Goal: Task Accomplishment & Management: Manage account settings

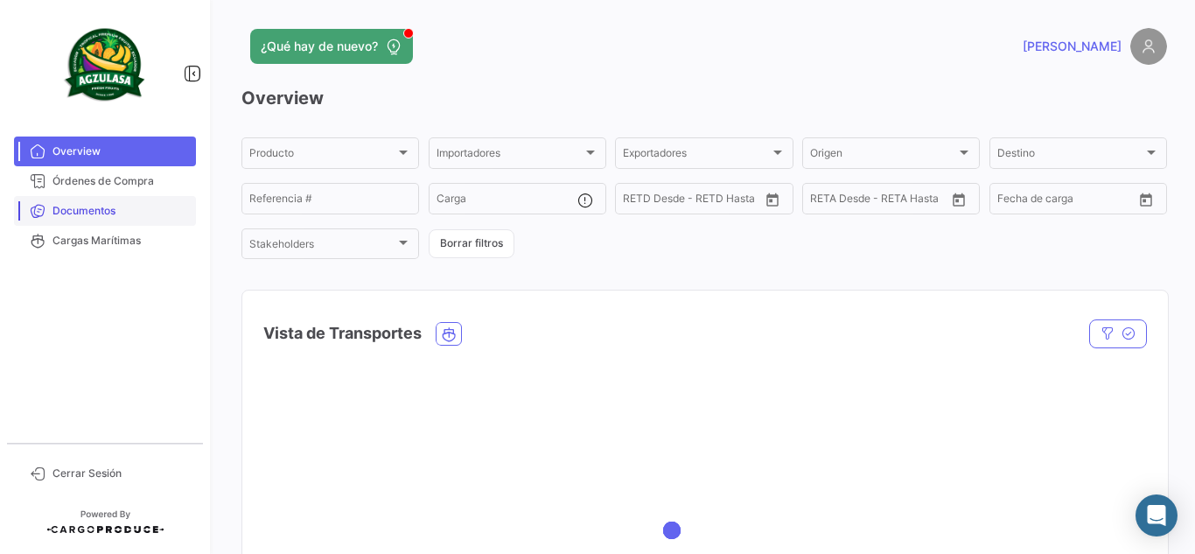
click at [75, 219] on link "Documentos" at bounding box center [105, 211] width 182 height 30
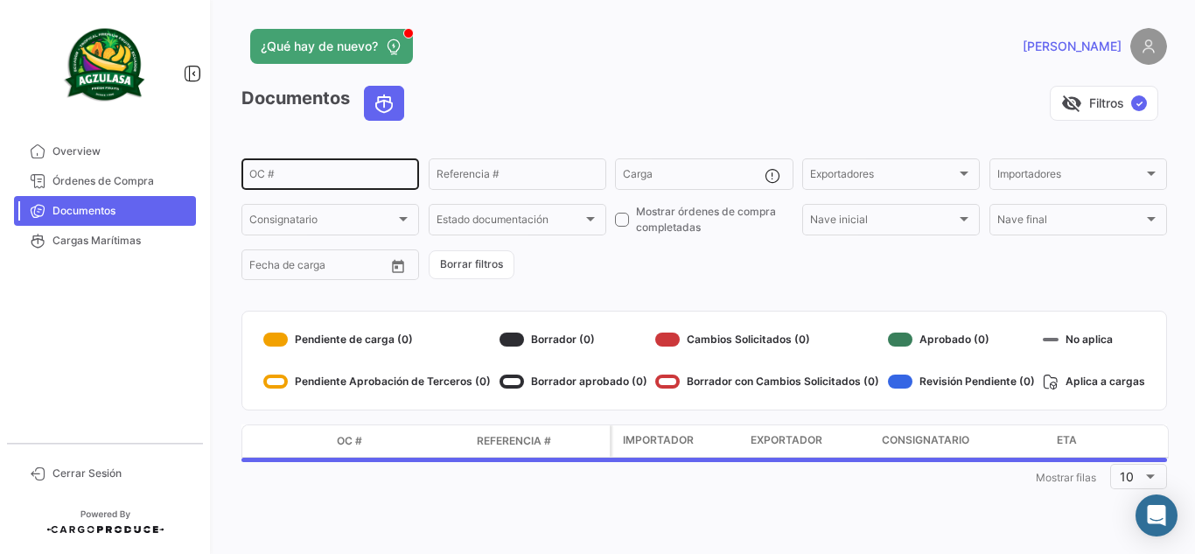
click at [271, 170] on div "OC #" at bounding box center [330, 173] width 162 height 34
paste input "18566284"
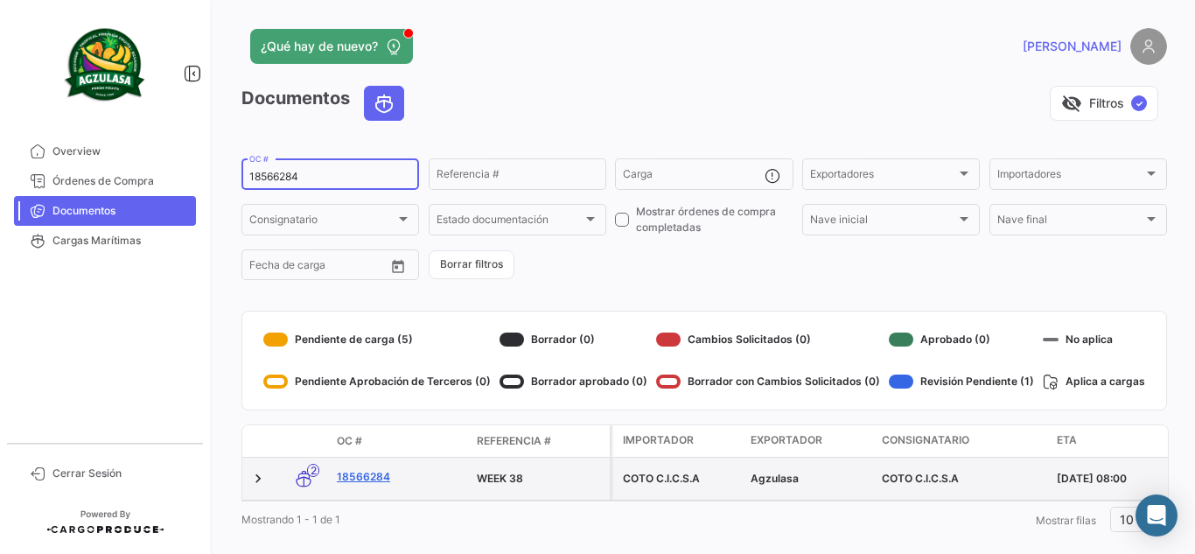
type input "18566284"
click at [351, 476] on link "18566284" at bounding box center [400, 477] width 126 height 16
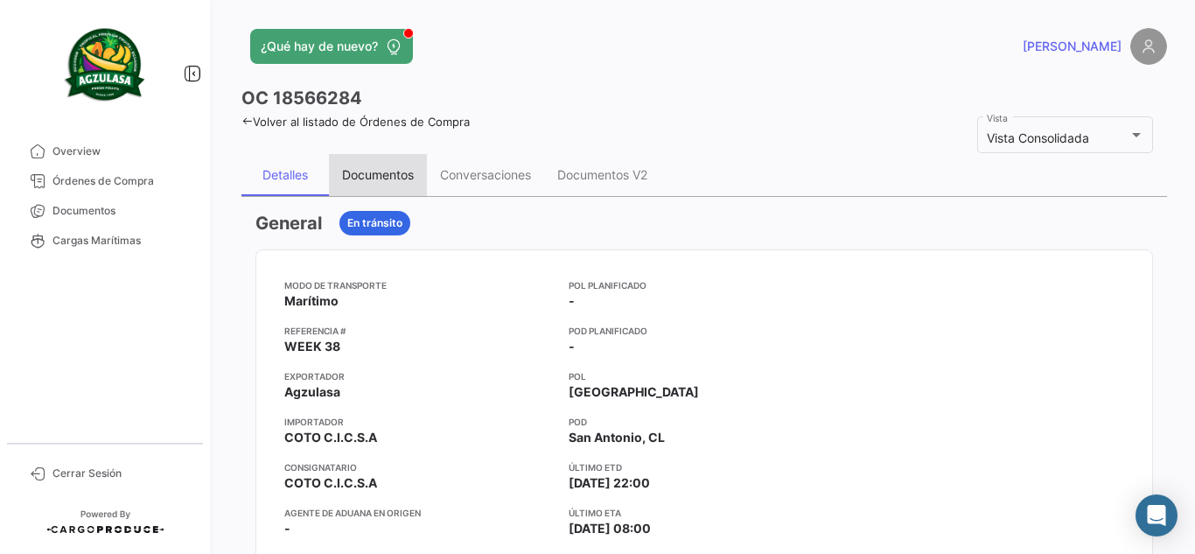
click at [380, 184] on div "Documentos" at bounding box center [378, 175] width 98 height 42
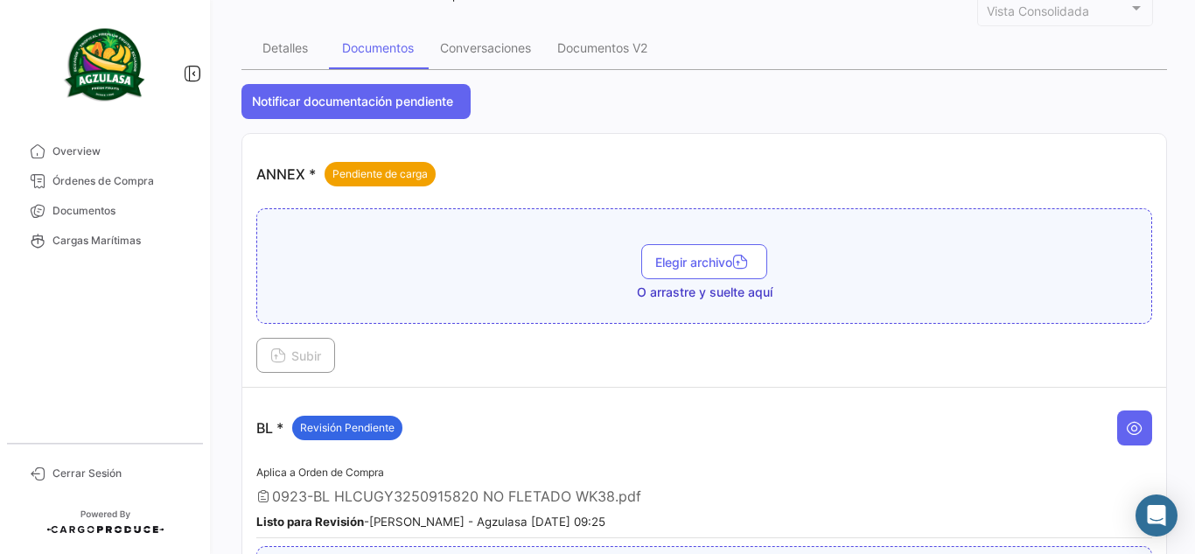
scroll to position [262, 0]
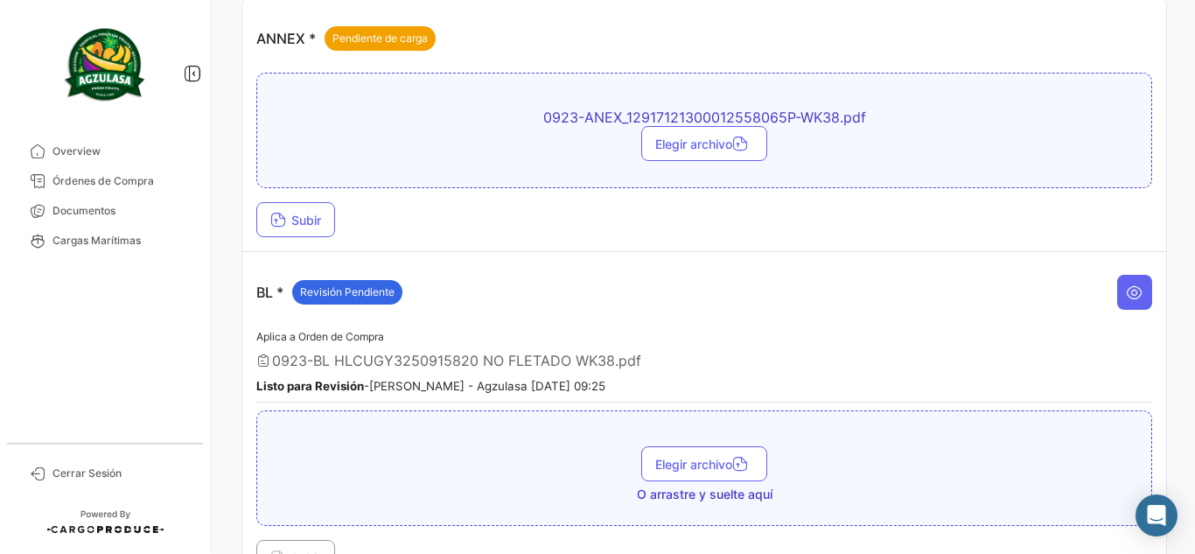
click at [273, 241] on td "ANNEX * Pendiente de carga 0923-ANEX_12917121300012558065P-WK38.pdf Elegir arch…" at bounding box center [704, 125] width 924 height 254
click at [319, 219] on span "Subir" at bounding box center [295, 220] width 51 height 15
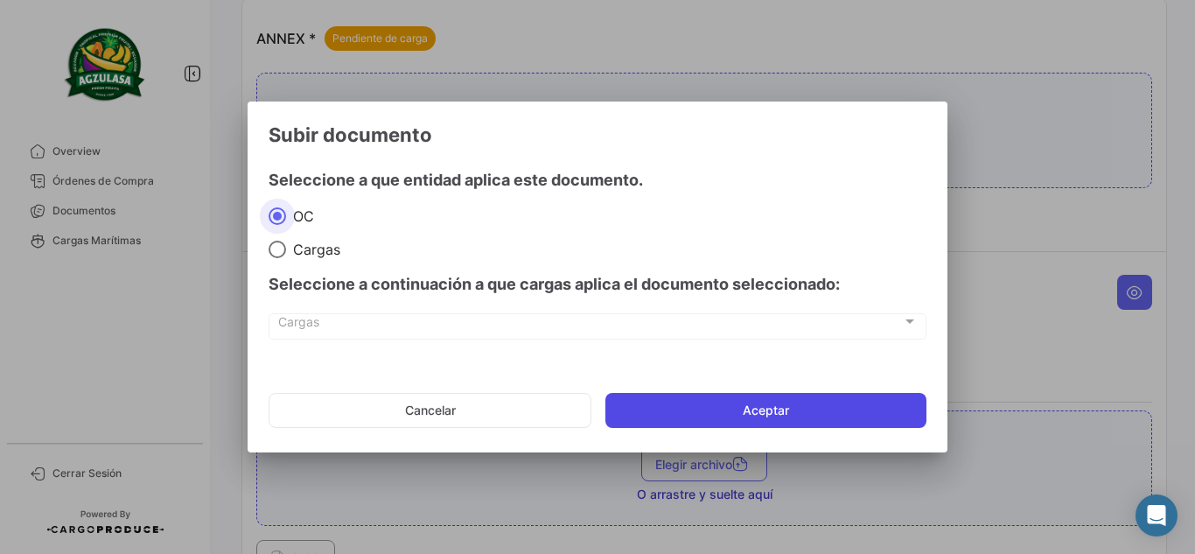
click at [827, 395] on button "Aceptar" at bounding box center [765, 410] width 321 height 35
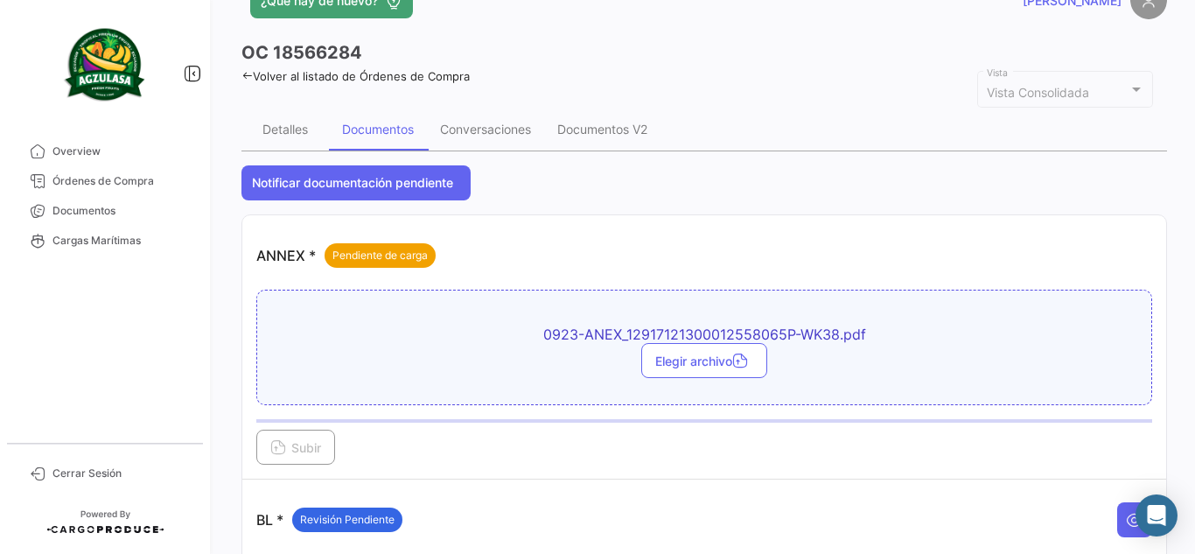
scroll to position [0, 0]
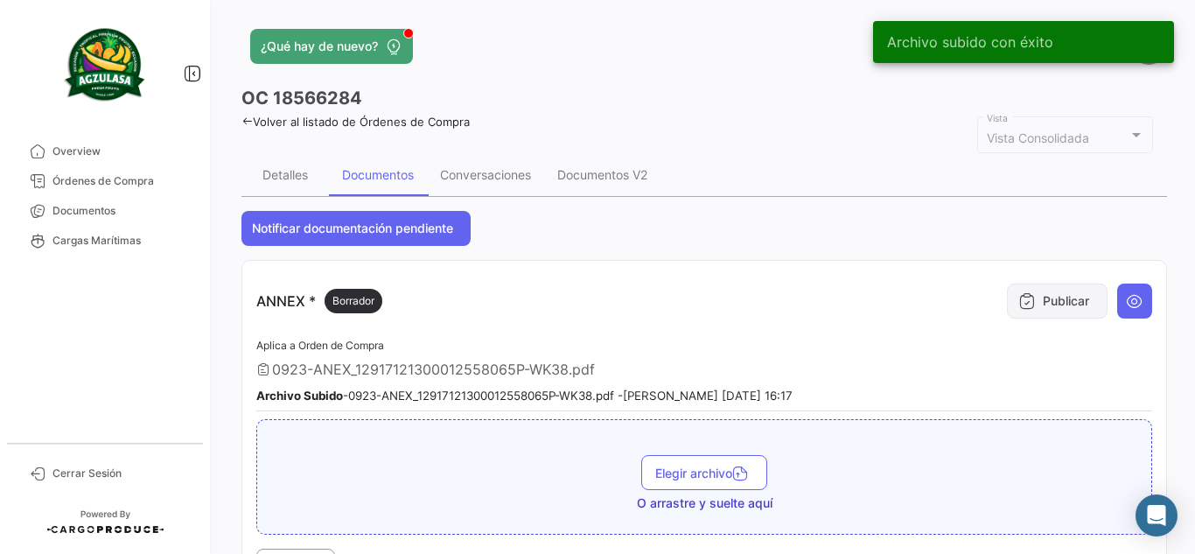
click at [1074, 292] on button "Publicar" at bounding box center [1057, 300] width 101 height 35
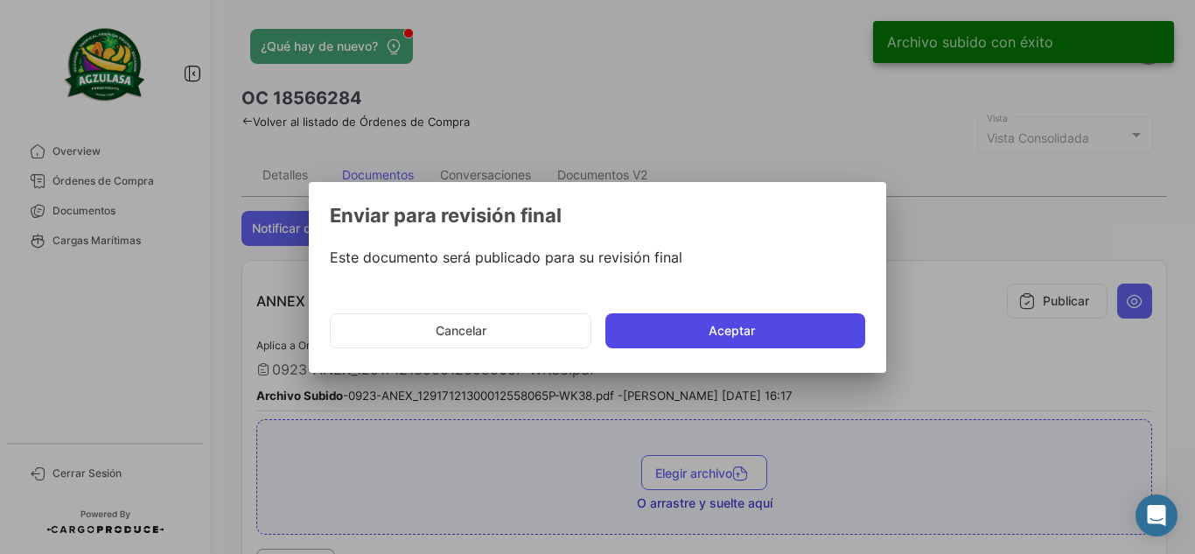
click at [722, 333] on button "Aceptar" at bounding box center [735, 330] width 260 height 35
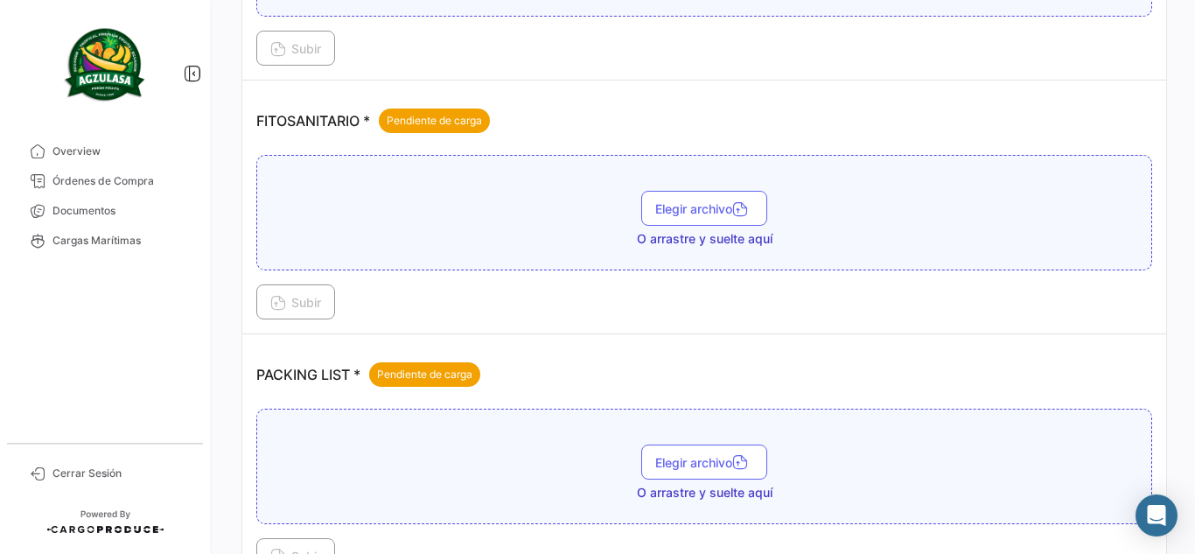
scroll to position [1400, 0]
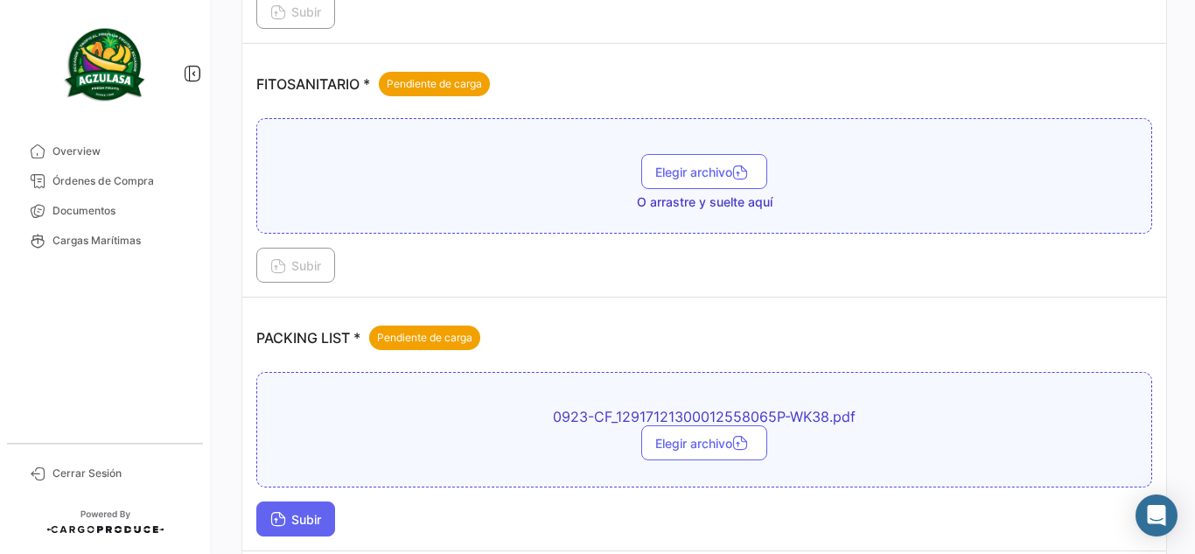
click at [331, 514] on button "Subir" at bounding box center [295, 518] width 79 height 35
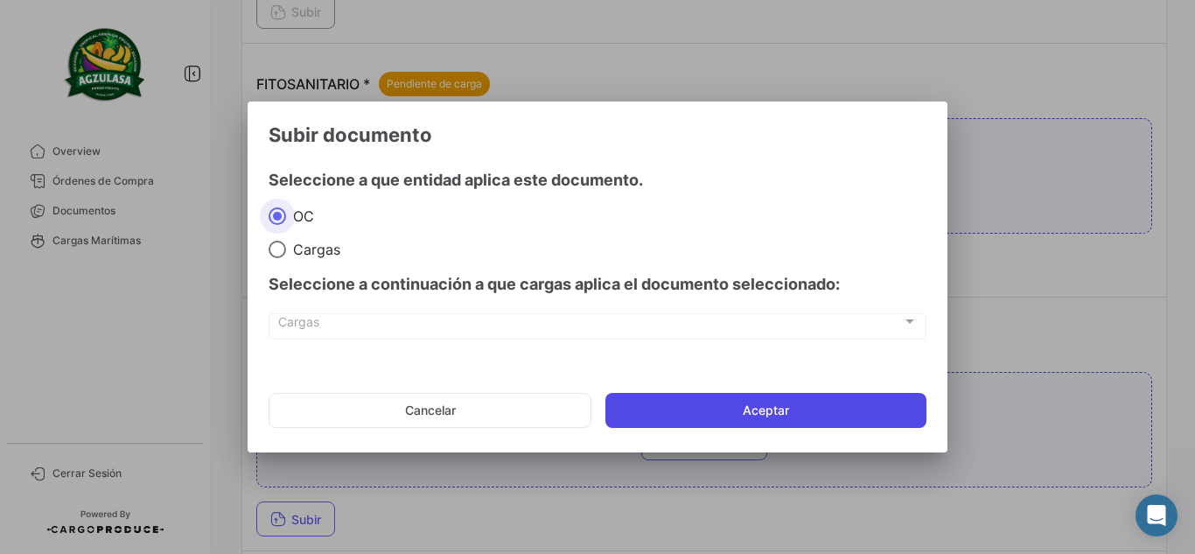
click at [756, 403] on button "Aceptar" at bounding box center [765, 410] width 321 height 35
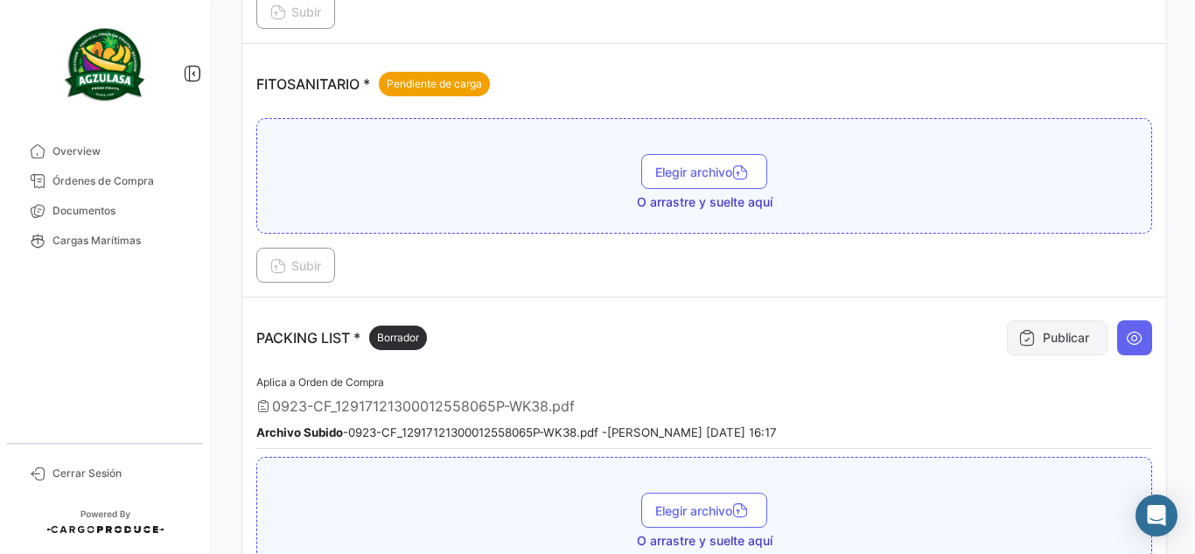
click at [1066, 346] on button "Publicar" at bounding box center [1057, 337] width 101 height 35
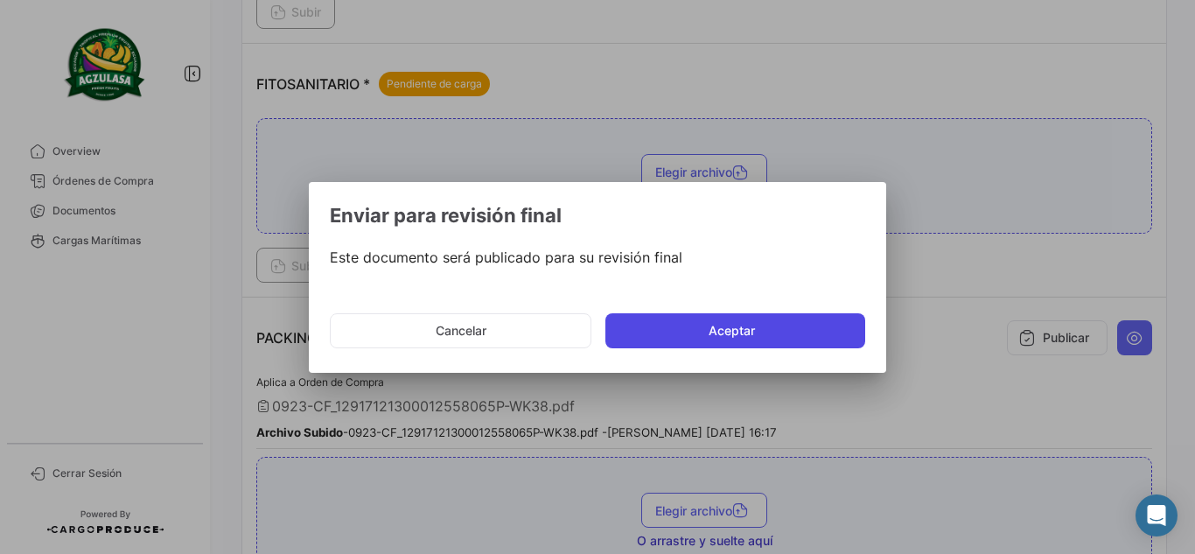
click at [733, 332] on button "Aceptar" at bounding box center [735, 330] width 260 height 35
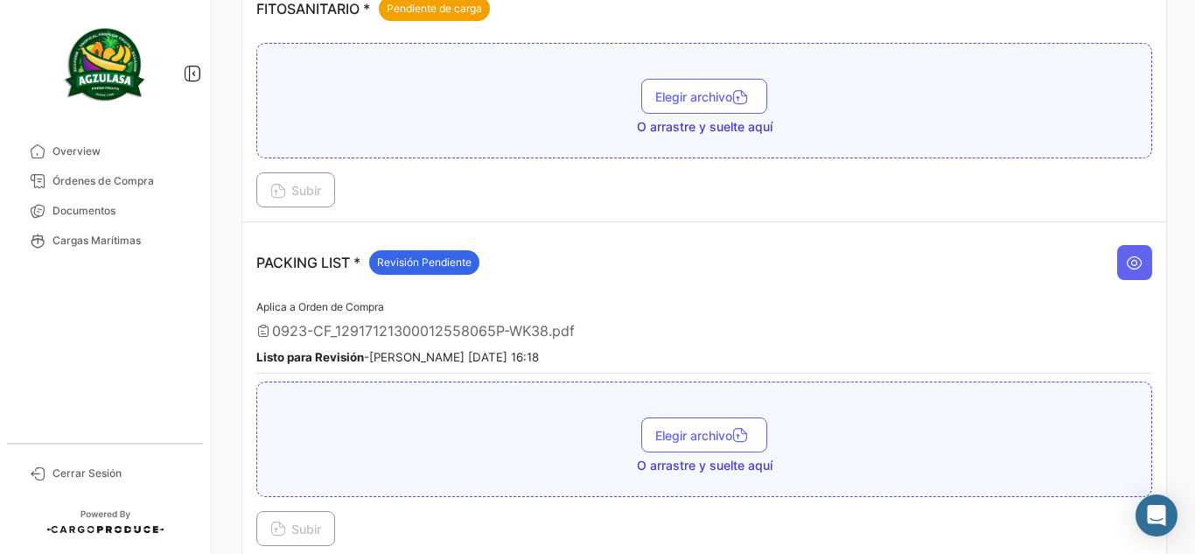
scroll to position [1575, 0]
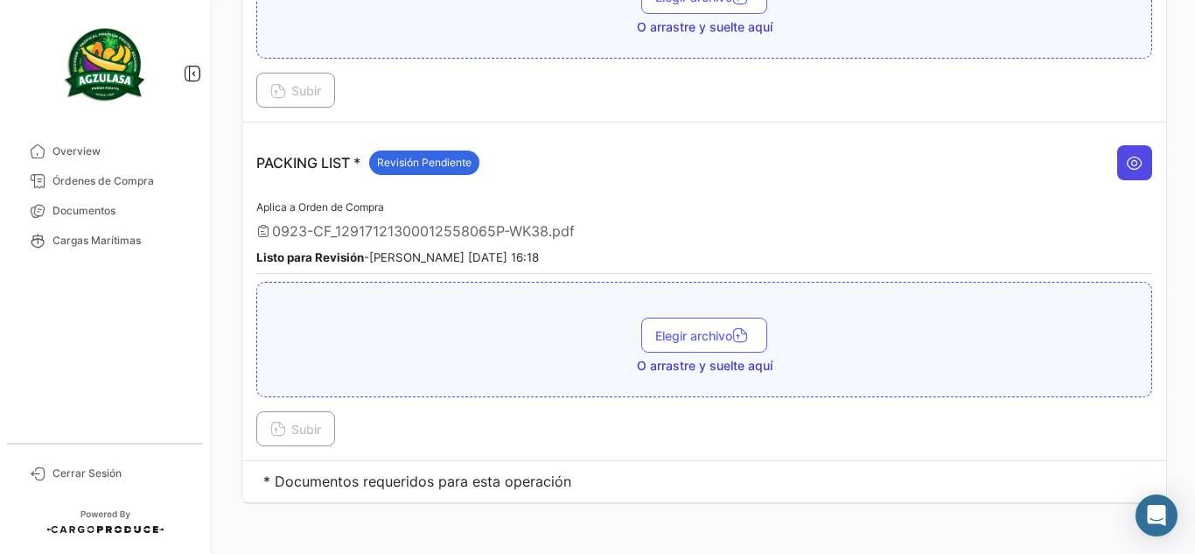
click at [1126, 161] on icon at bounding box center [1134, 162] width 17 height 17
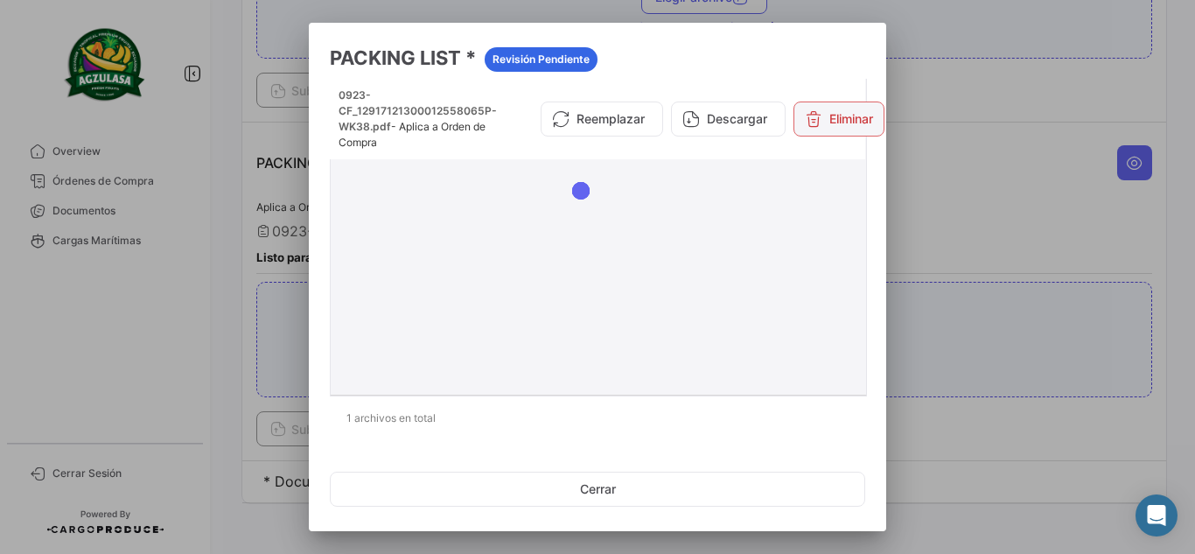
click at [851, 121] on button "Eliminar" at bounding box center [838, 118] width 91 height 35
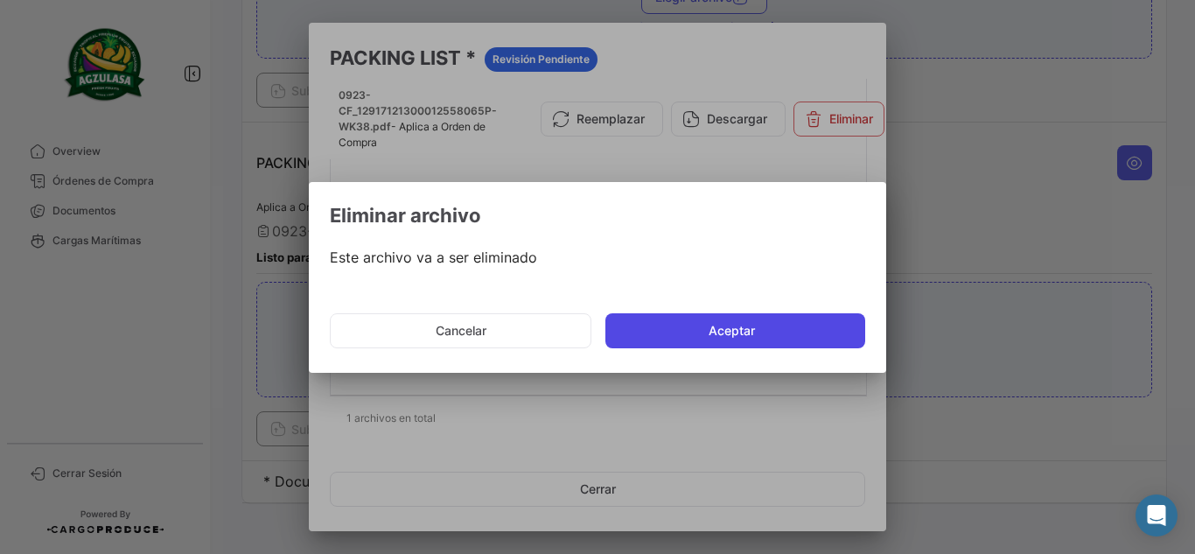
click at [673, 313] on button "Aceptar" at bounding box center [735, 330] width 260 height 35
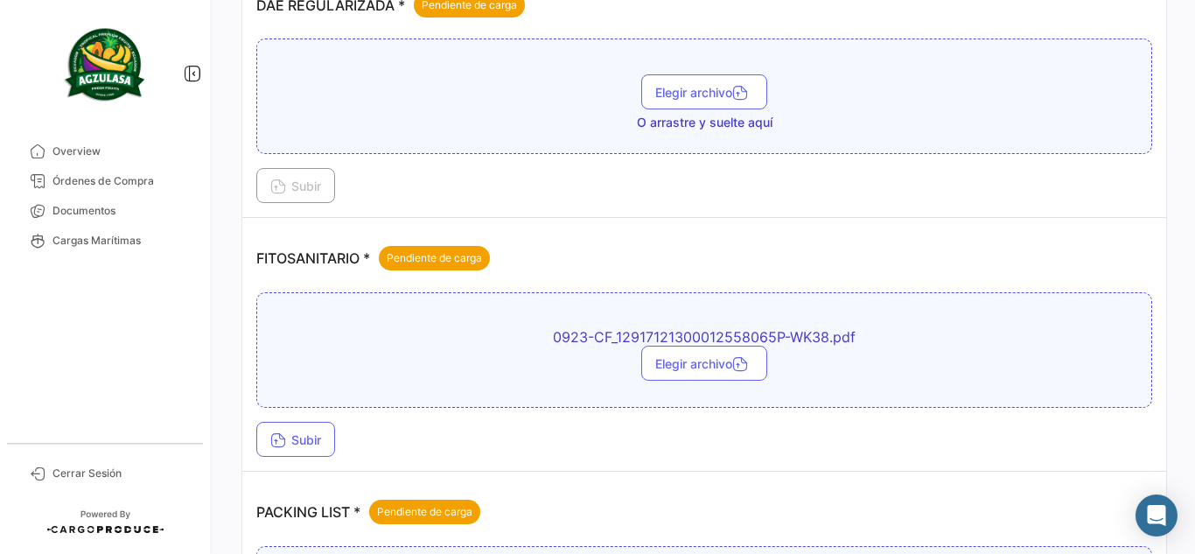
scroll to position [1225, 0]
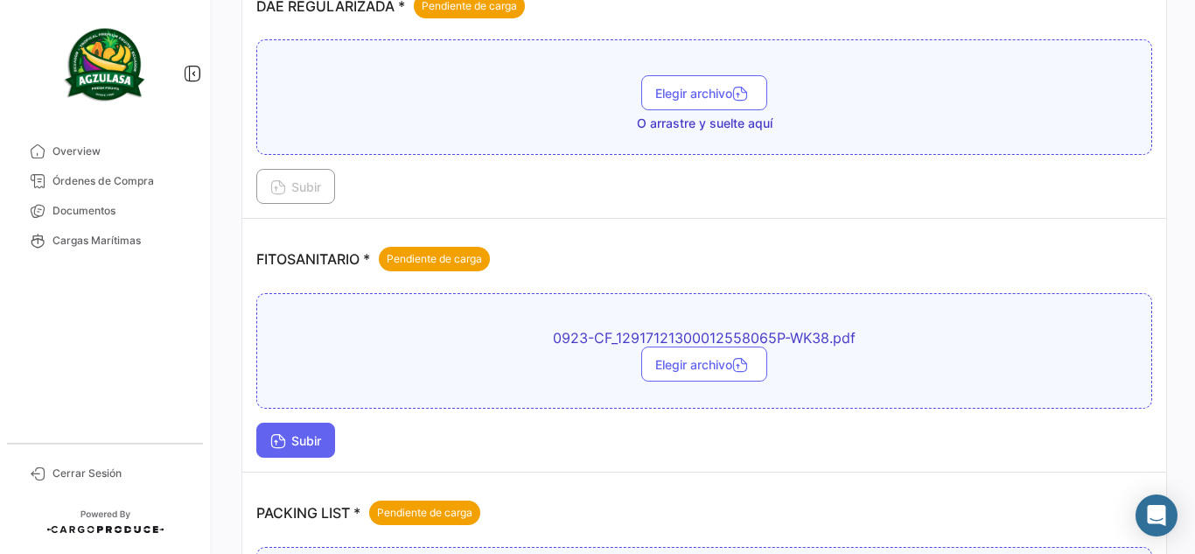
click at [302, 447] on span "Subir" at bounding box center [295, 440] width 51 height 15
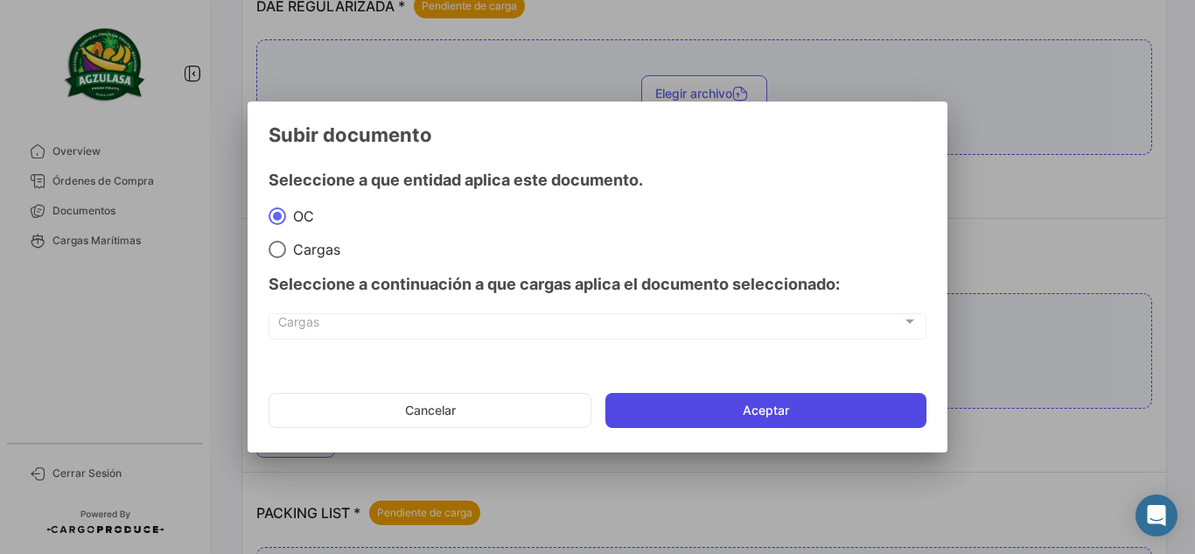
click at [800, 408] on button "Aceptar" at bounding box center [765, 410] width 321 height 35
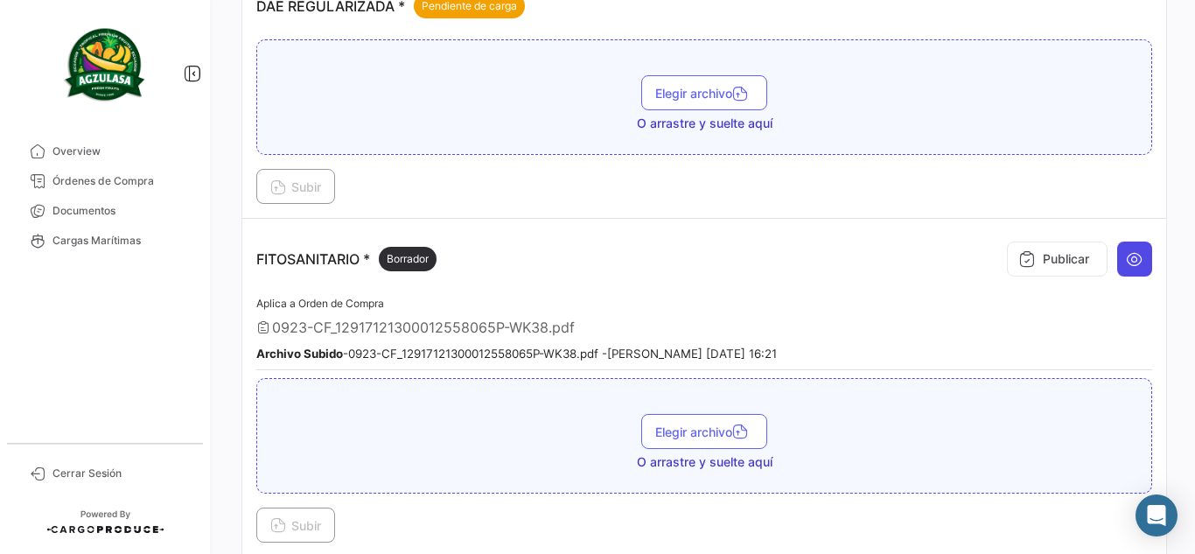
click at [1122, 241] on button at bounding box center [1134, 258] width 35 height 35
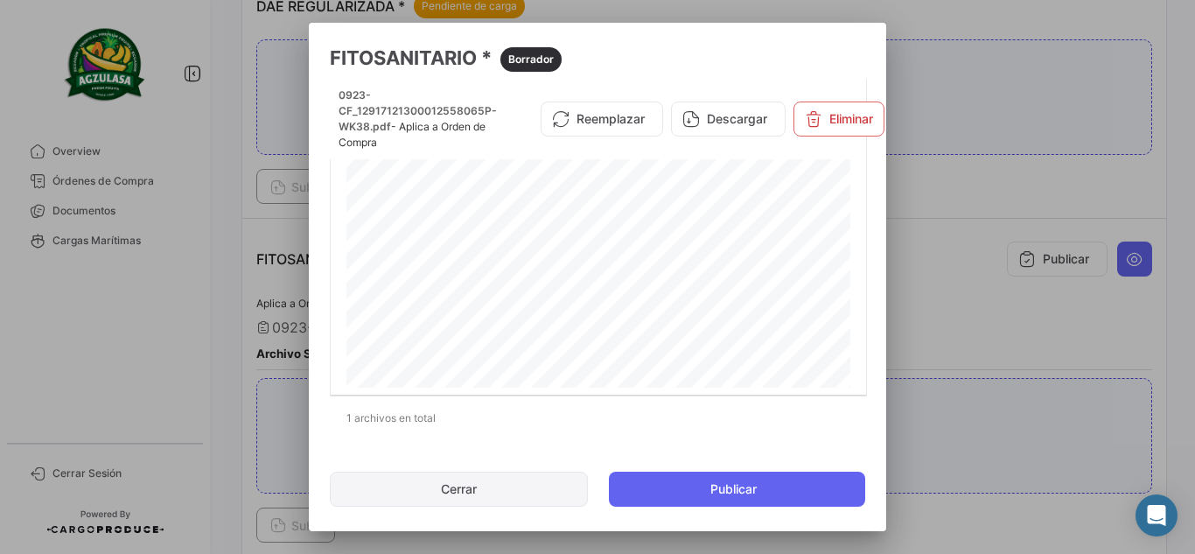
click at [466, 485] on button "Cerrar" at bounding box center [459, 488] width 258 height 35
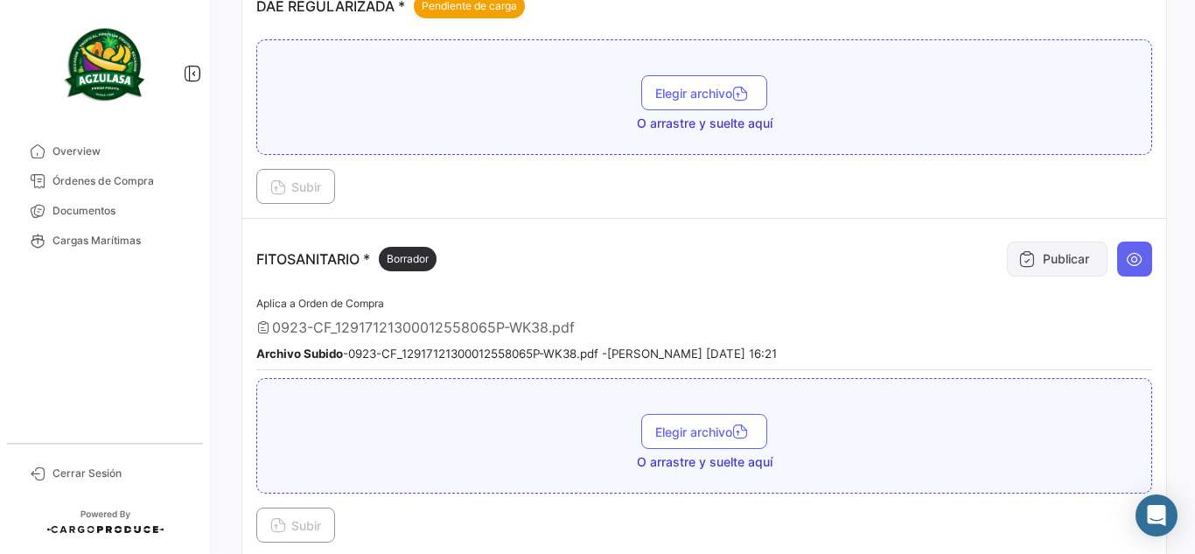
click at [1043, 251] on button "Publicar" at bounding box center [1057, 258] width 101 height 35
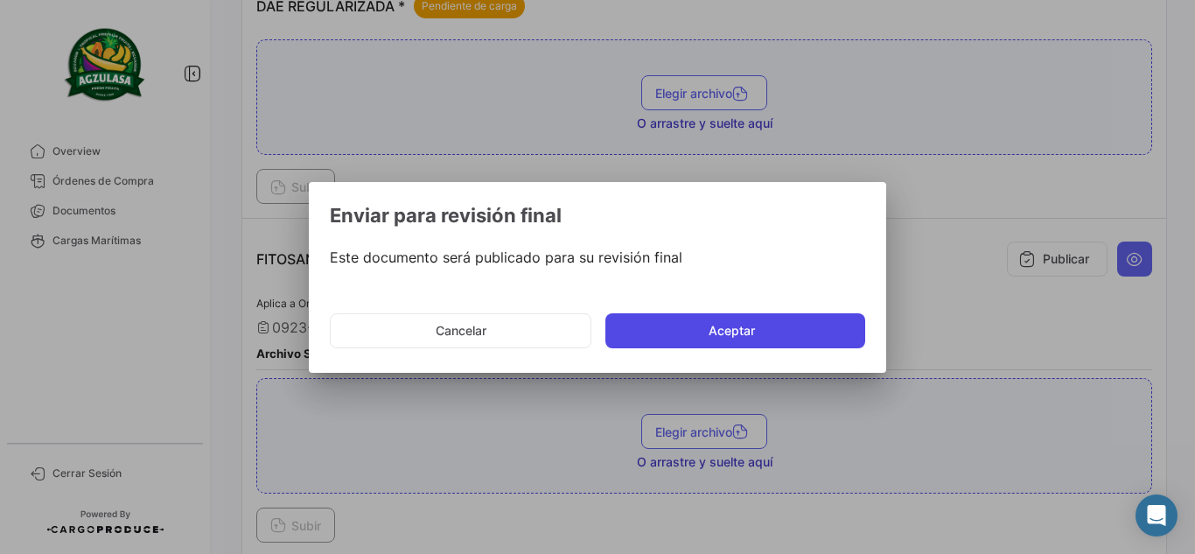
click at [693, 341] on button "Aceptar" at bounding box center [735, 330] width 260 height 35
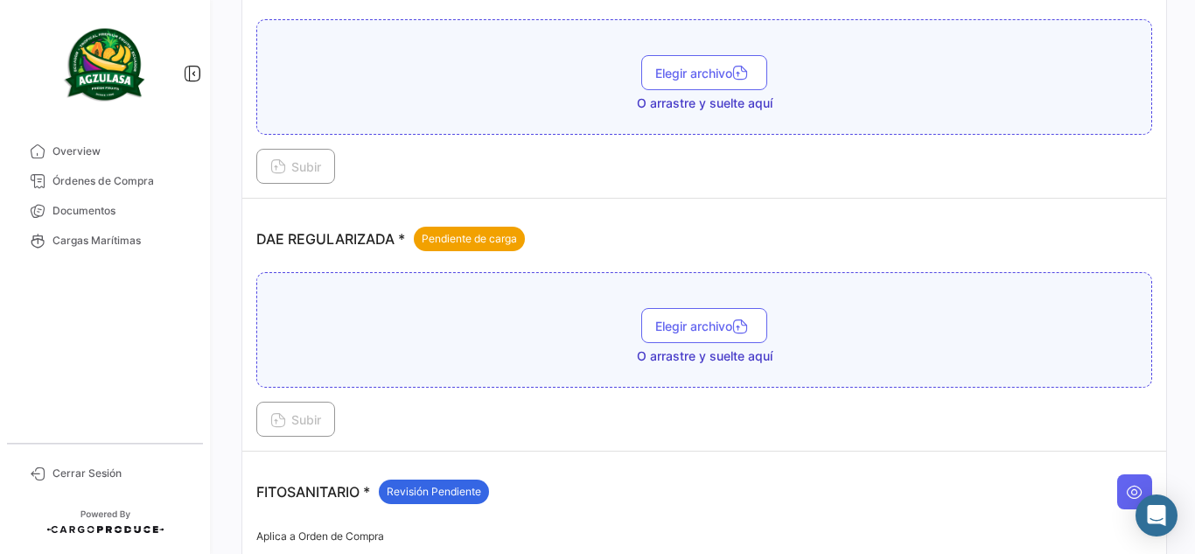
scroll to position [787, 0]
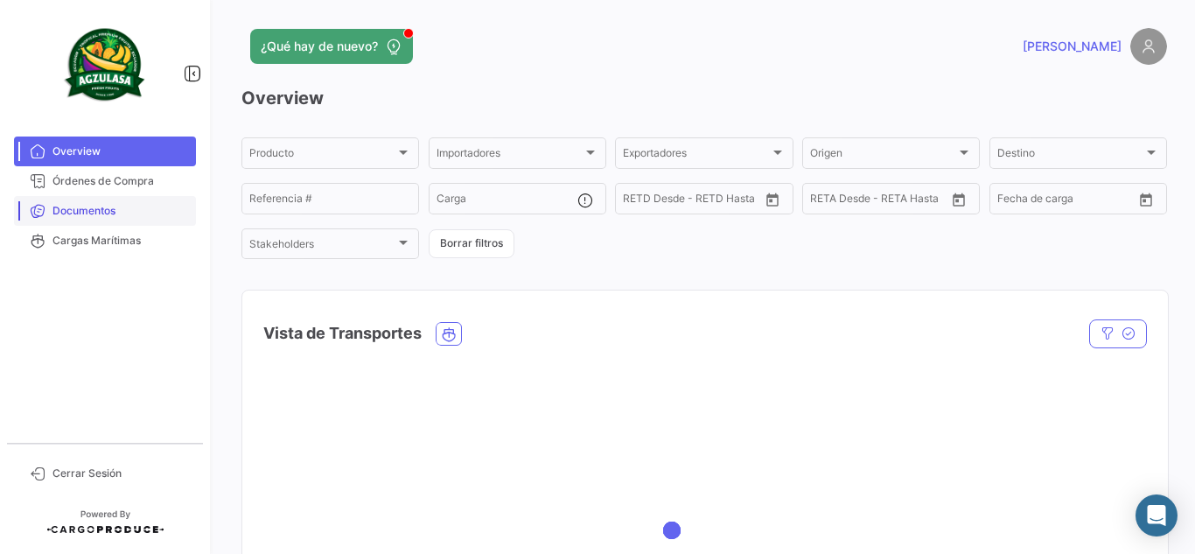
click at [108, 220] on link "Documentos" at bounding box center [105, 211] width 182 height 30
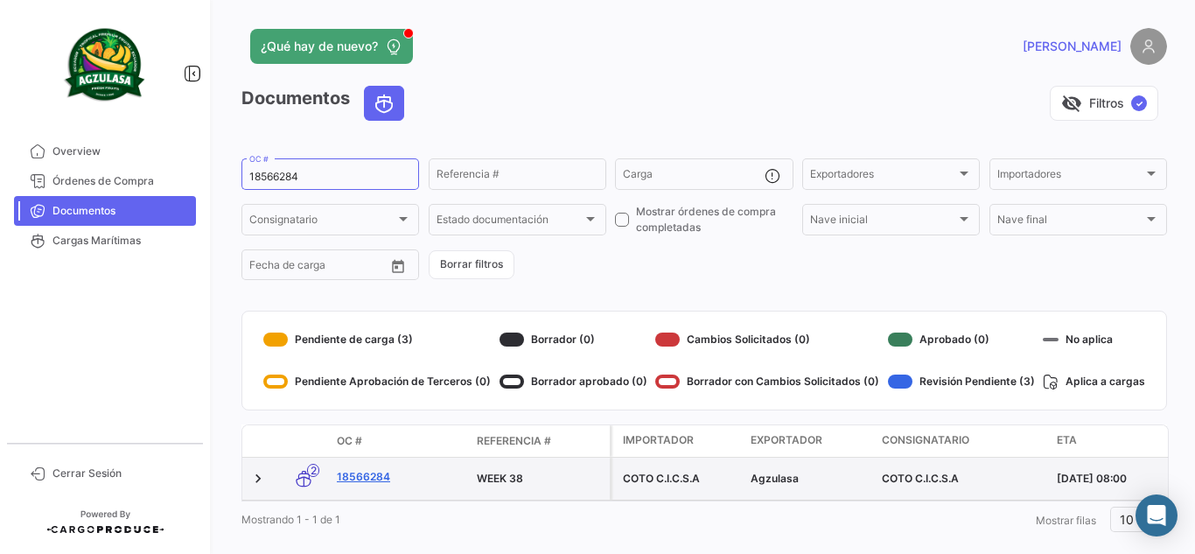
click at [364, 478] on link "18566284" at bounding box center [400, 477] width 126 height 16
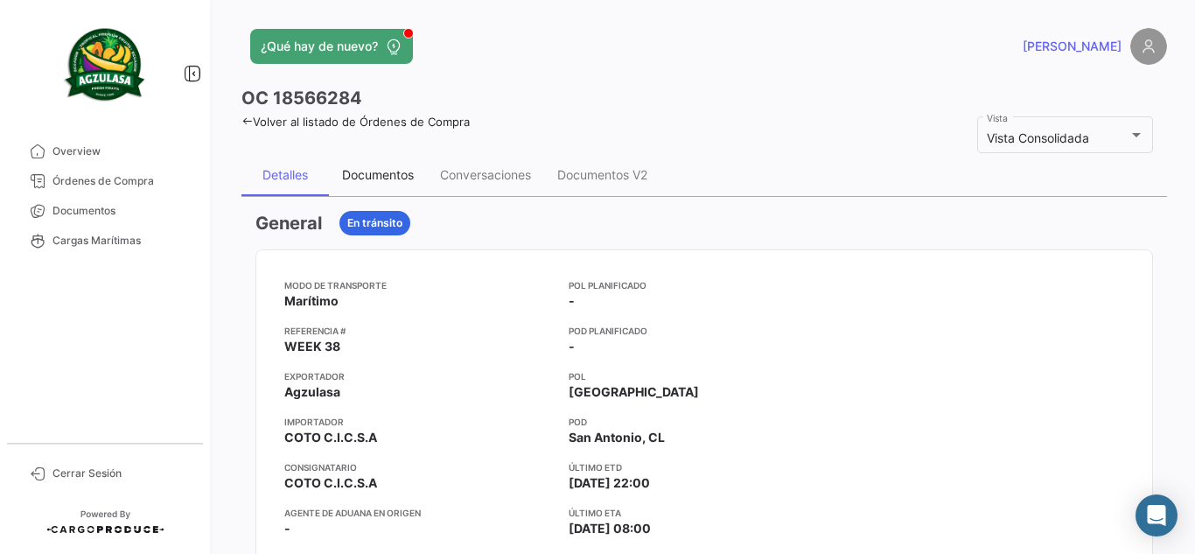
click at [402, 181] on div "Documentos" at bounding box center [378, 174] width 72 height 15
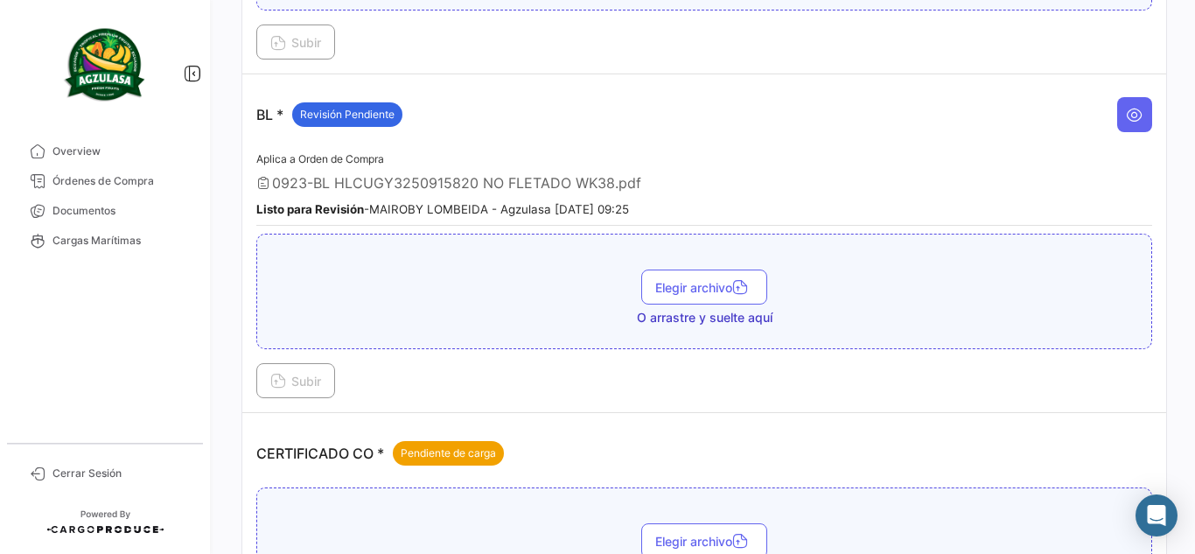
scroll to position [612, 0]
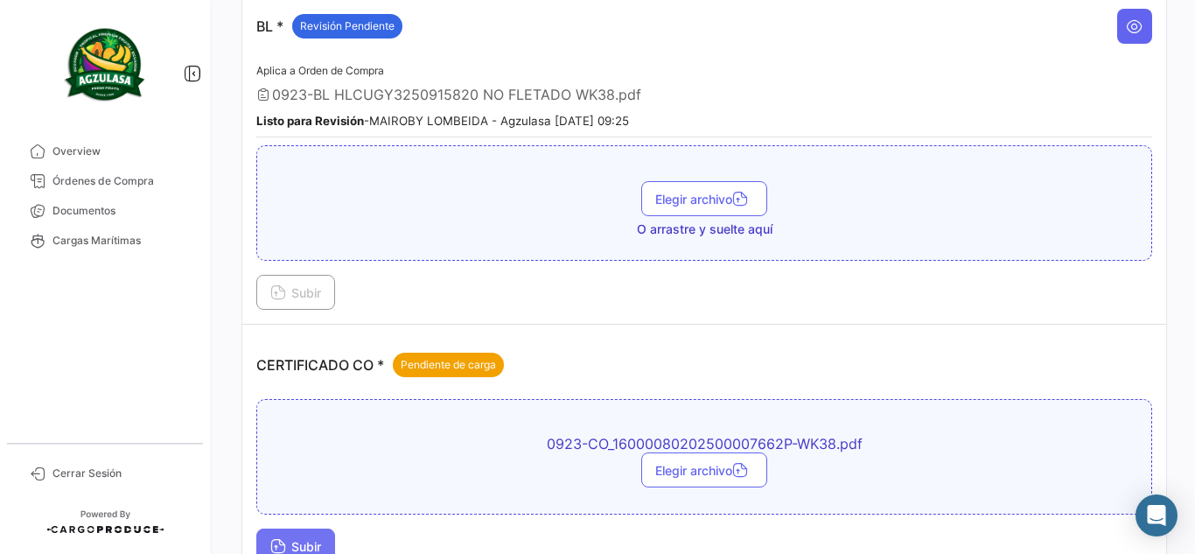
click at [325, 540] on button "Subir" at bounding box center [295, 545] width 79 height 35
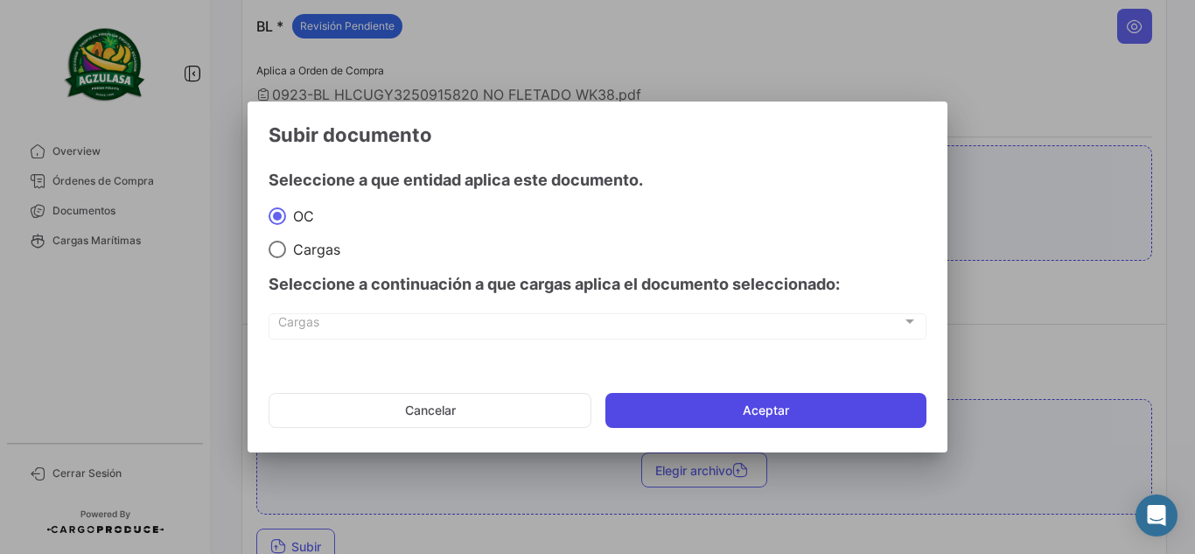
click at [697, 411] on button "Aceptar" at bounding box center [765, 410] width 321 height 35
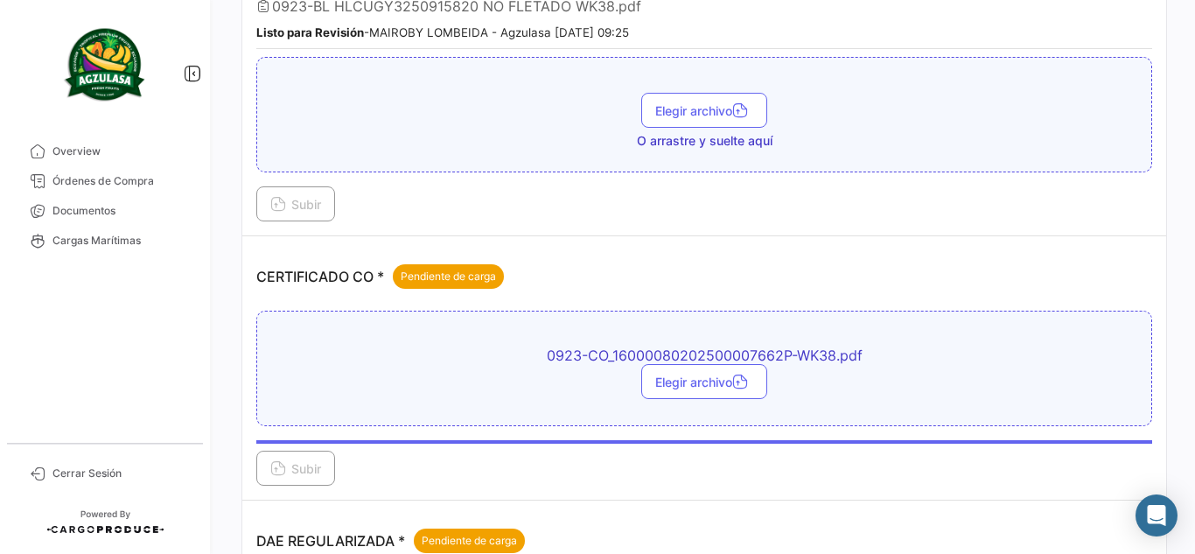
scroll to position [884, 0]
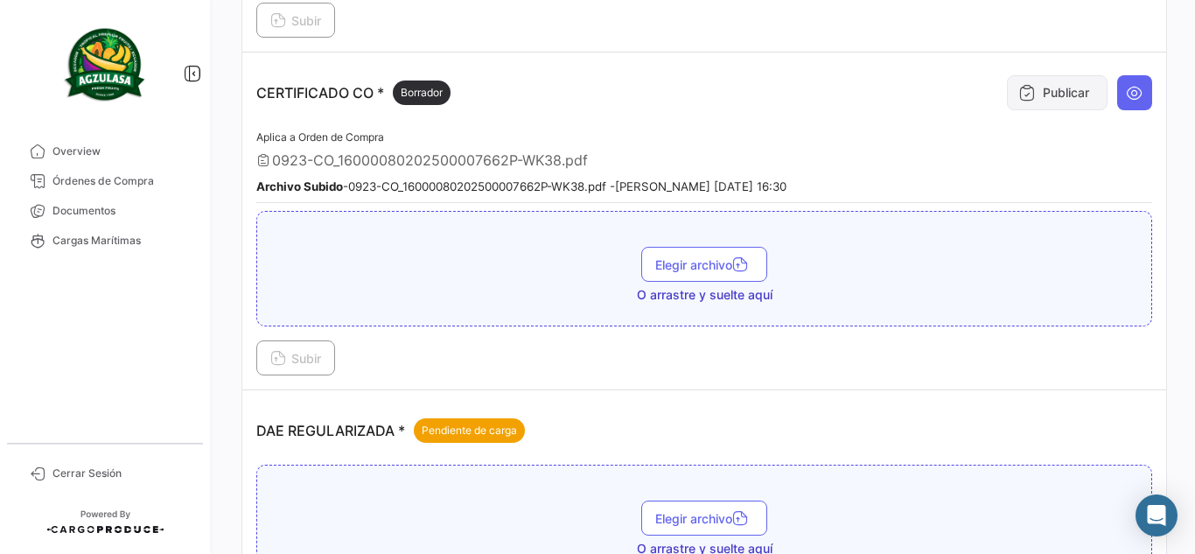
click at [1016, 107] on button "Publicar" at bounding box center [1057, 92] width 101 height 35
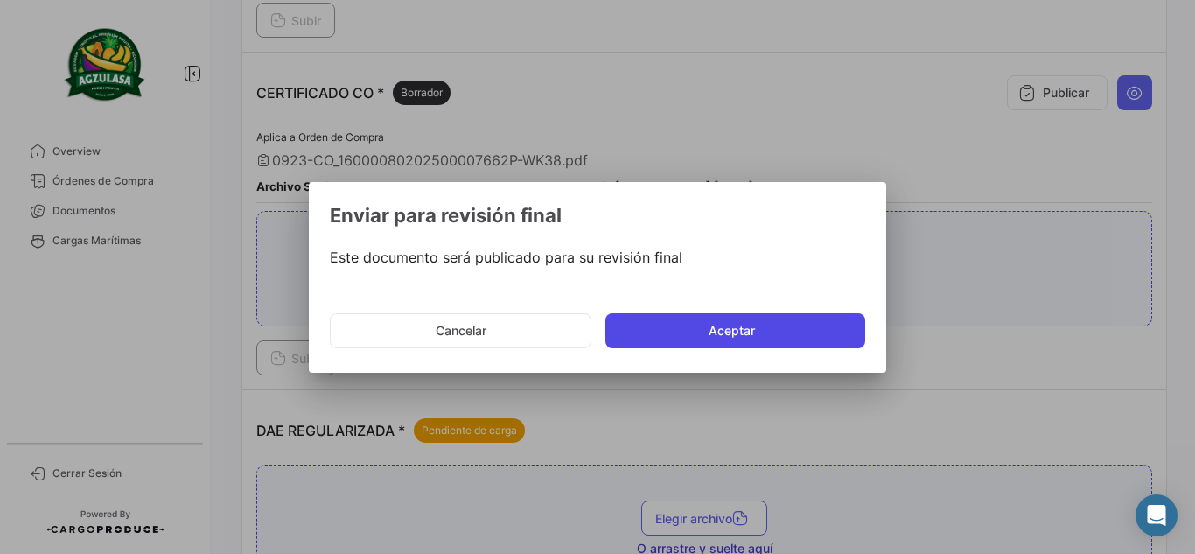
click at [779, 331] on button "Aceptar" at bounding box center [735, 330] width 260 height 35
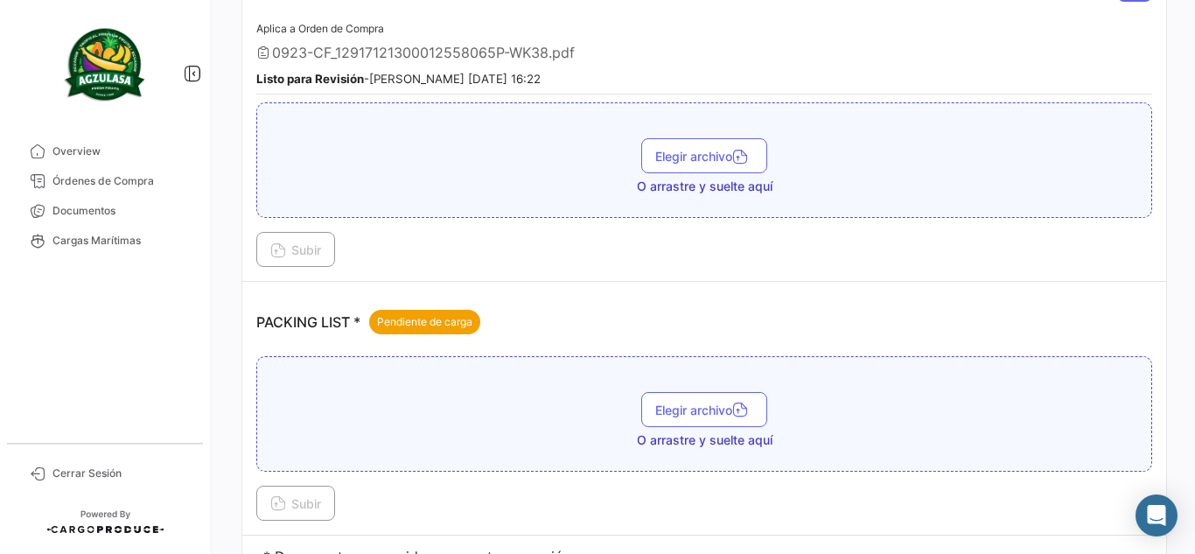
scroll to position [1665, 0]
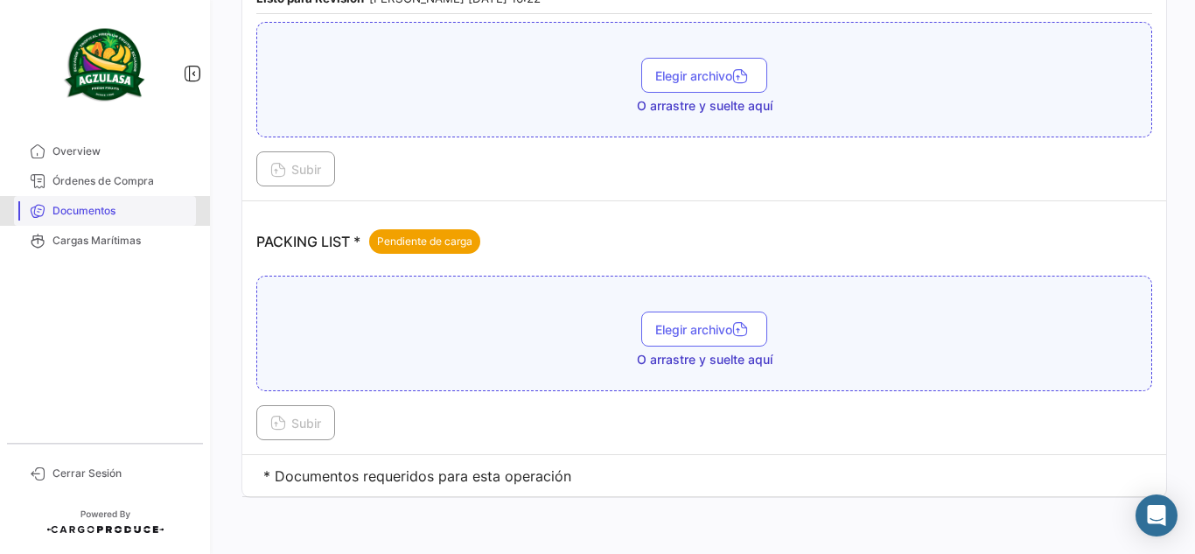
click at [135, 211] on span "Documentos" at bounding box center [120, 211] width 136 height 16
